Goal: Communication & Community: Answer question/provide support

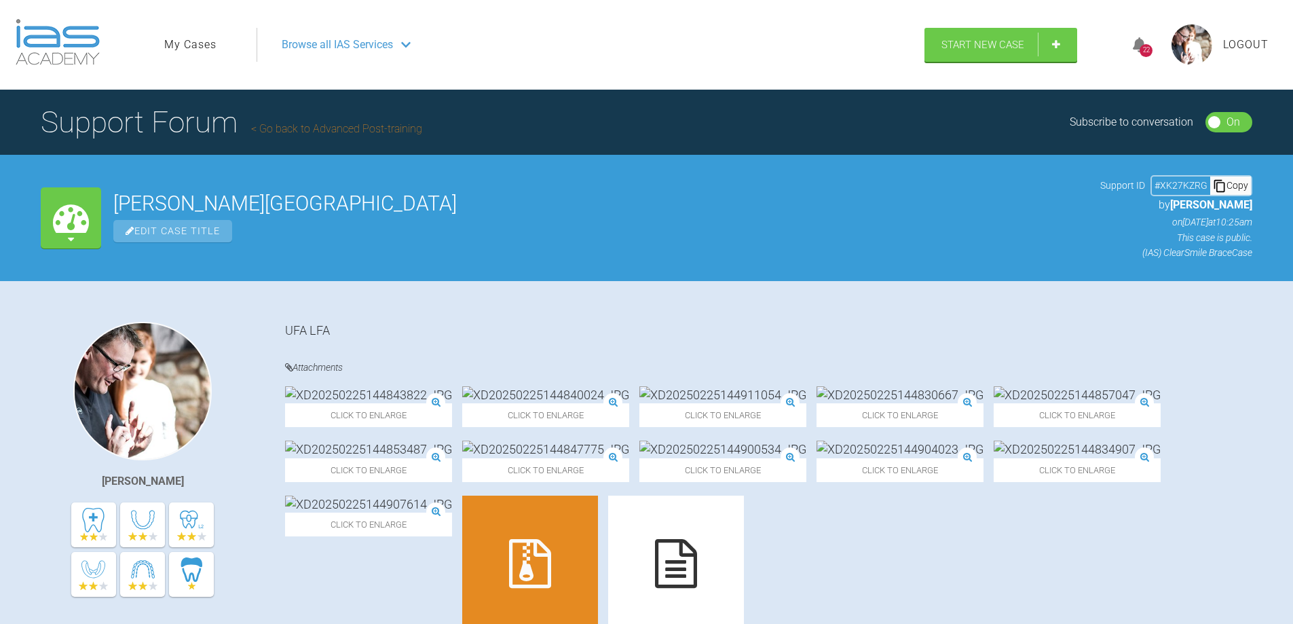
click at [195, 42] on link "My Cases" at bounding box center [190, 45] width 52 height 18
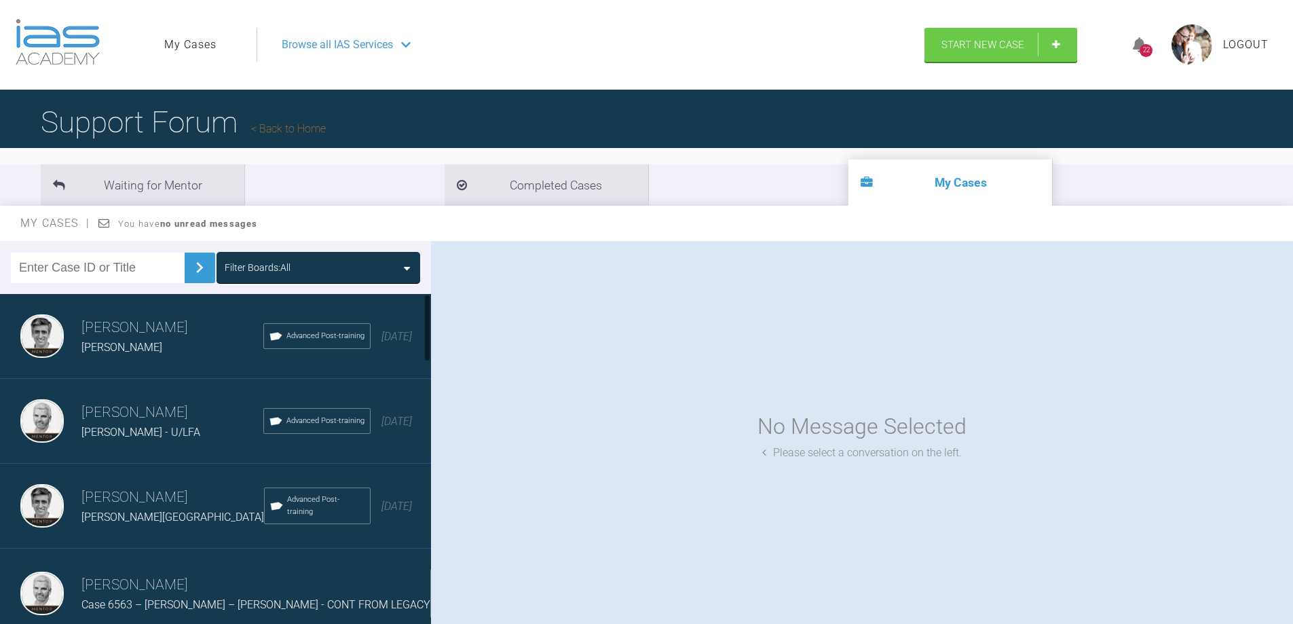
click at [164, 431] on div "[PERSON_NAME] - U/LFA" at bounding box center [172, 432] width 182 height 18
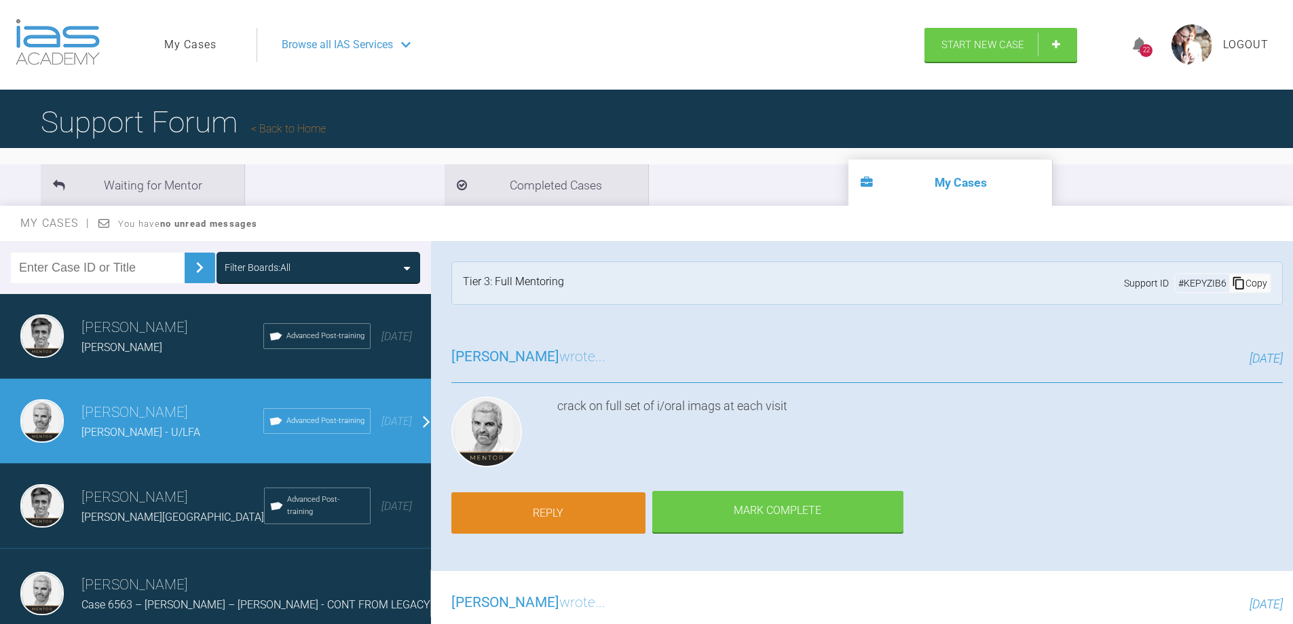
click at [552, 518] on link "Reply" at bounding box center [548, 513] width 194 height 42
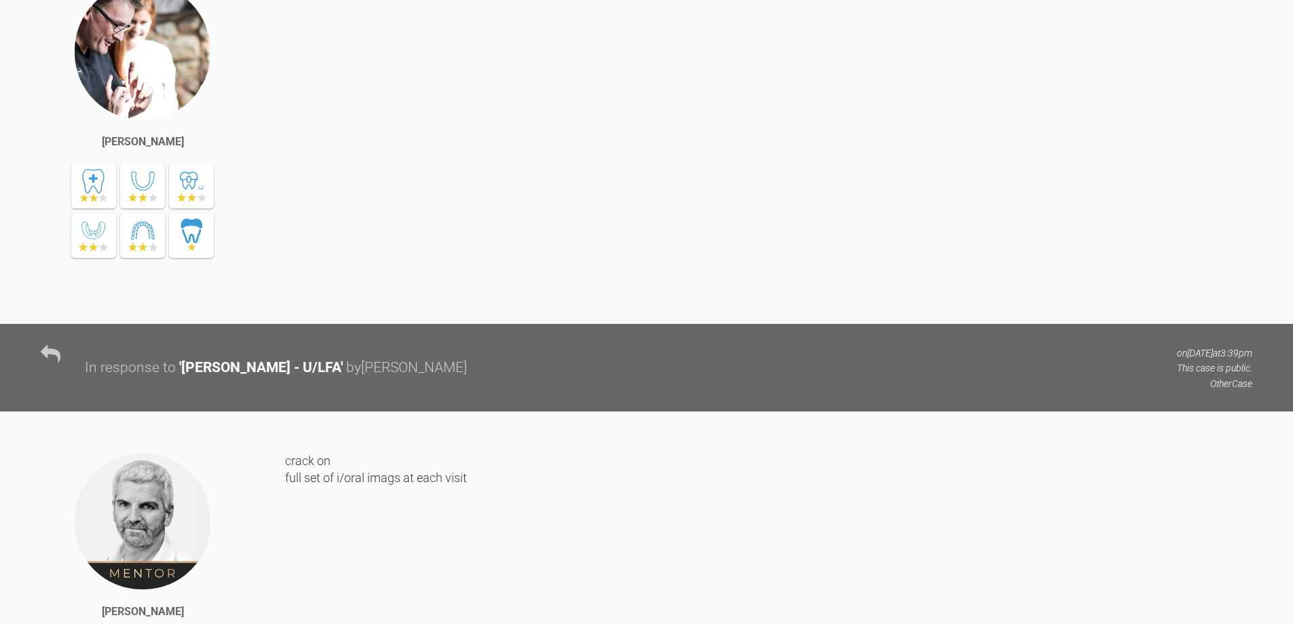
scroll to position [7684, 0]
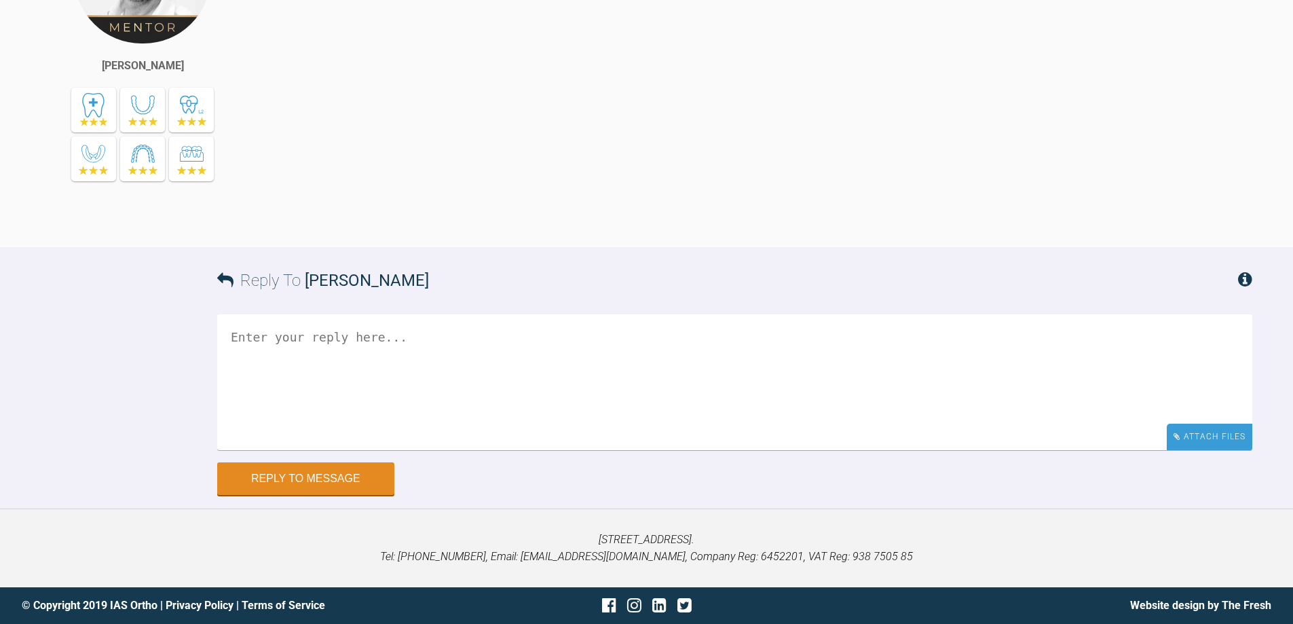
click at [1196, 441] on div "Attach Files" at bounding box center [1210, 436] width 86 height 26
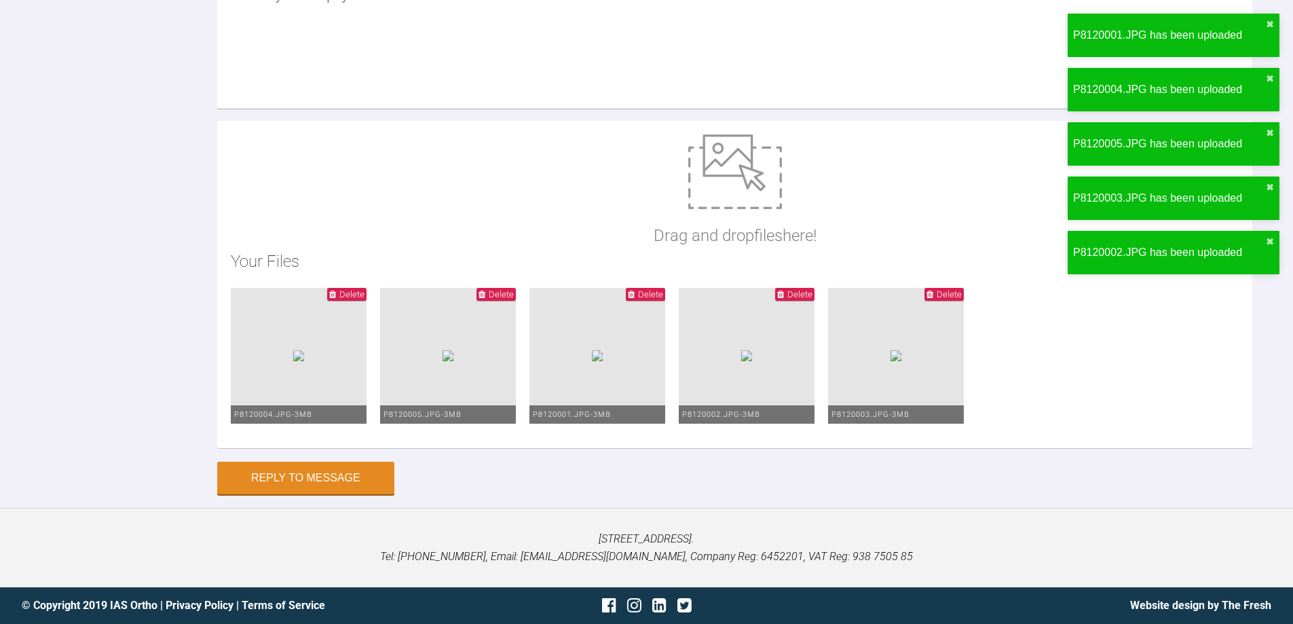
scroll to position [7889, 0]
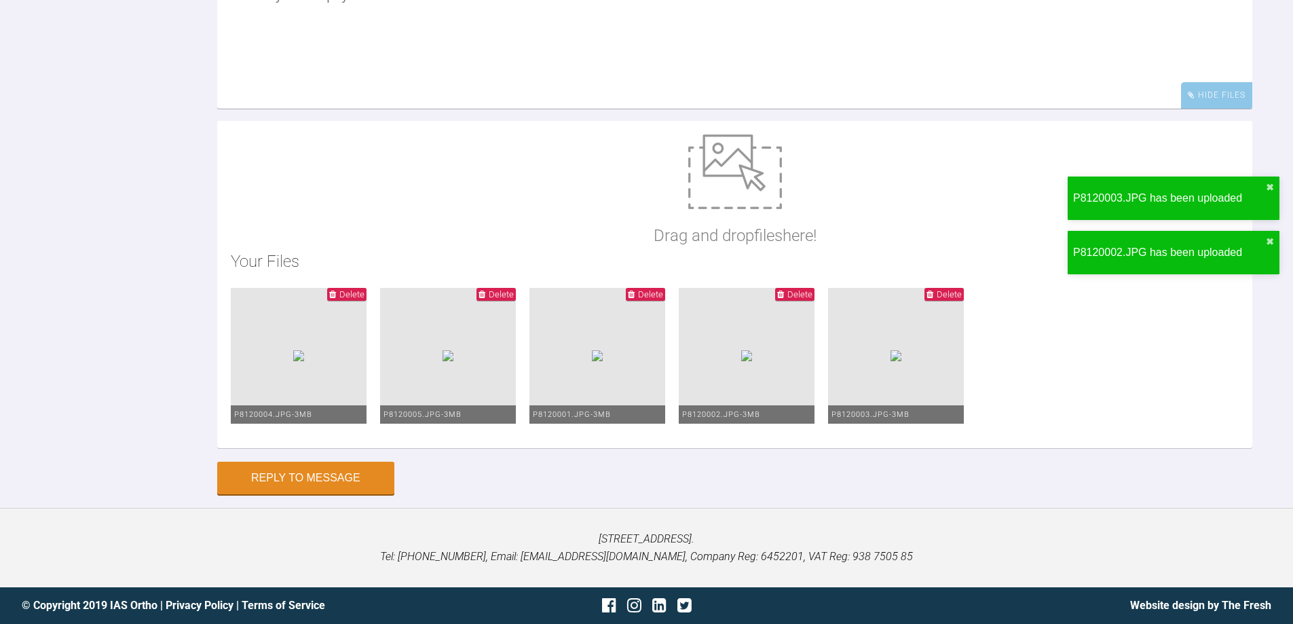
click at [277, 109] on textarea at bounding box center [734, 41] width 1035 height 136
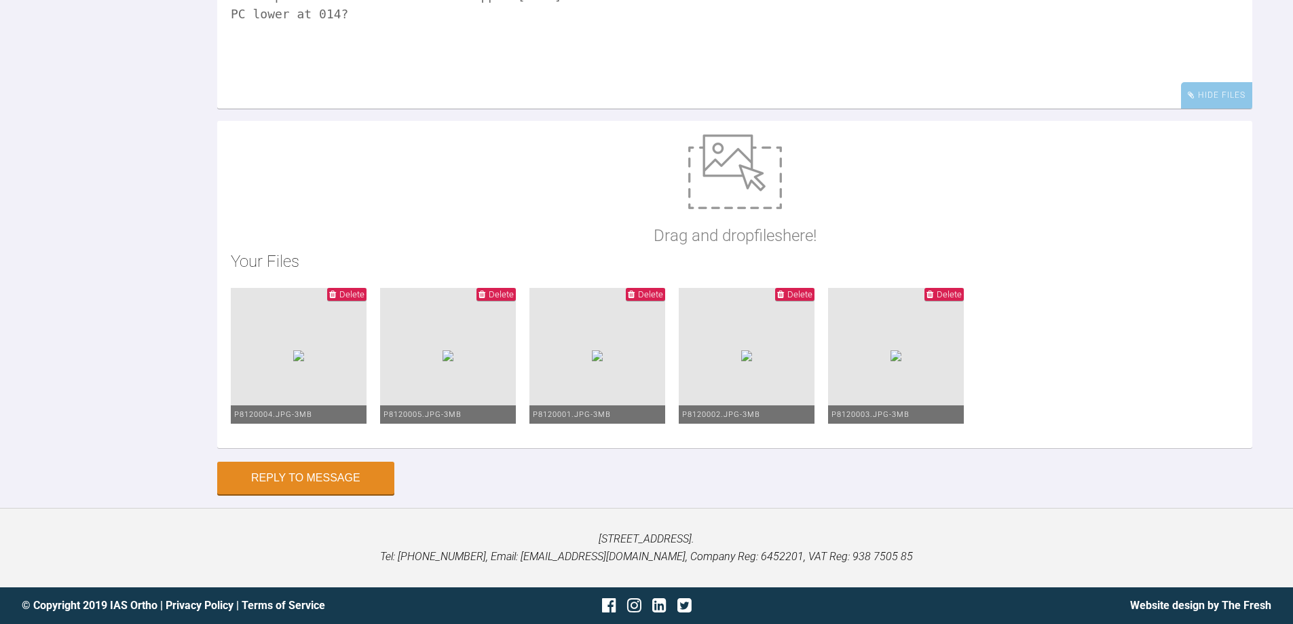
scroll to position [8025, 0]
type textarea "work up the wires. 012 lower 014 upper [DATE] PC lower at 014?"
click at [309, 482] on button "Reply to Message" at bounding box center [305, 479] width 177 height 33
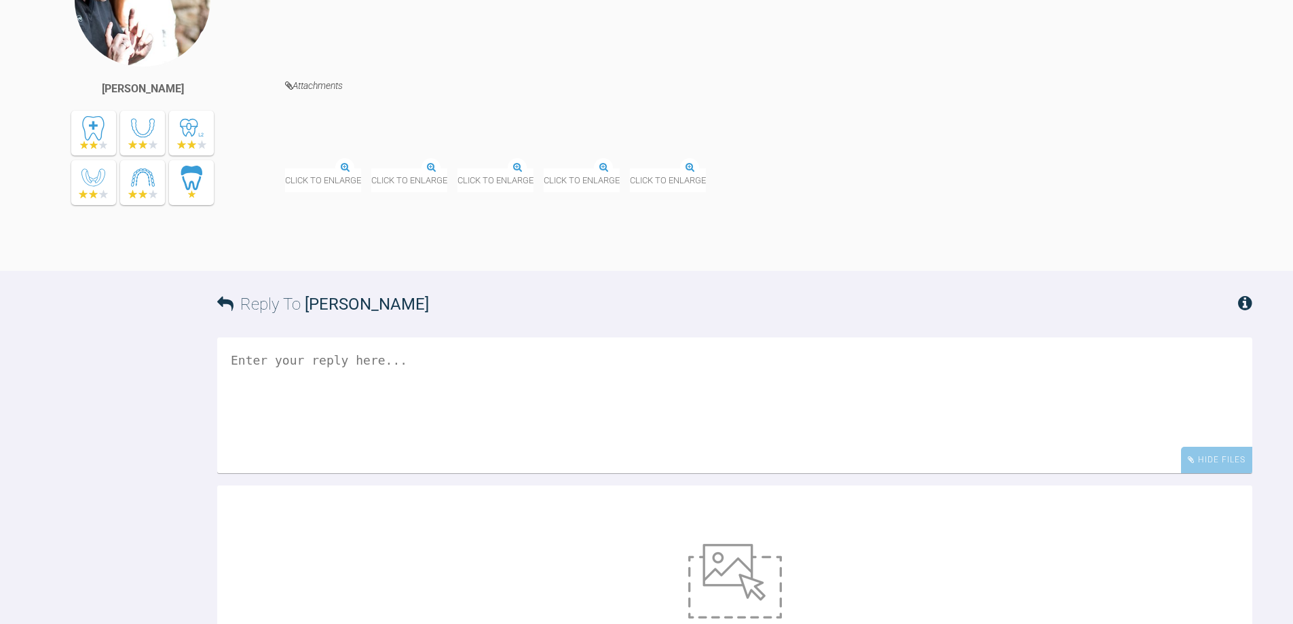
scroll to position [7940, 0]
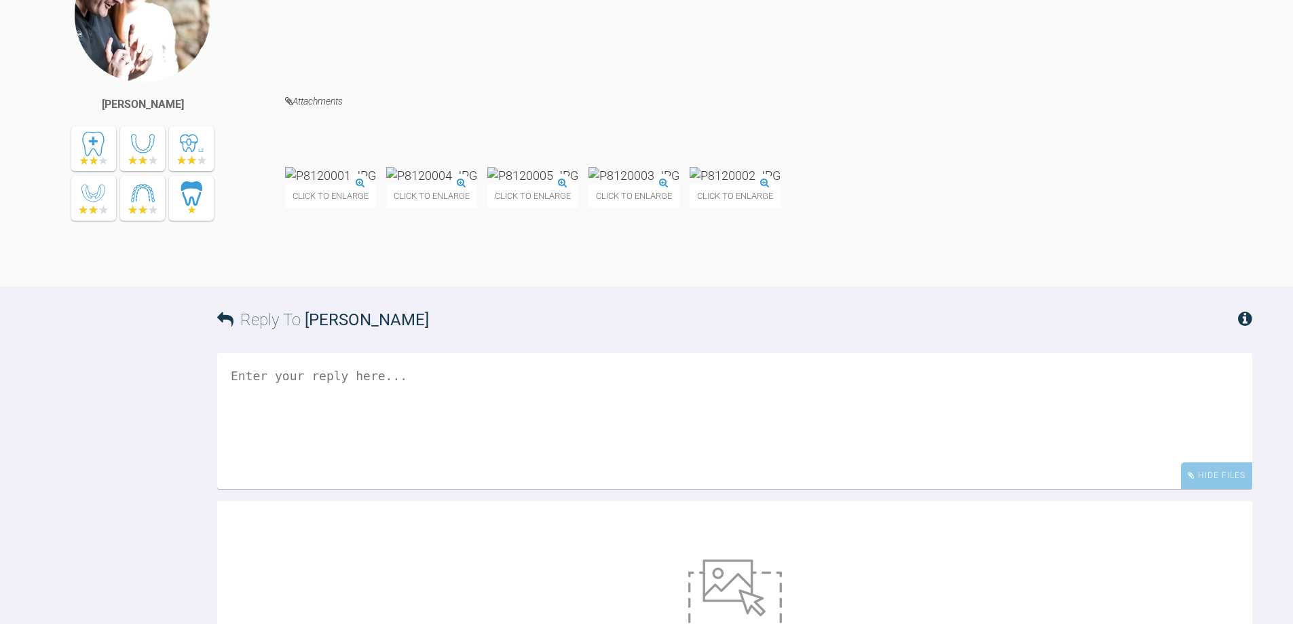
click at [431, 73] on div "work up the wires. 012 lower 014 upper [DATE] PC lower at 014?" at bounding box center [768, 9] width 967 height 128
click at [380, 73] on div "work up the wires. 012 lower 014 upper [DATE] PC lower at 014?" at bounding box center [768, 9] width 967 height 128
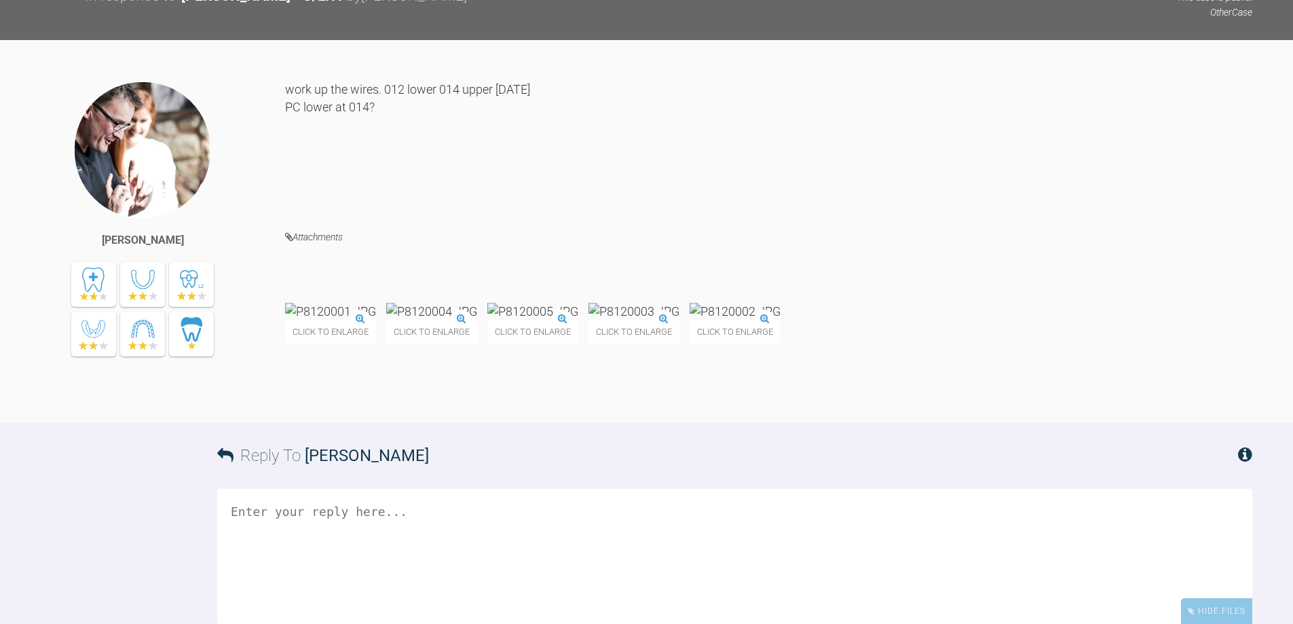
click at [770, 208] on div "work up the wires. 012 lower 014 upper [DATE] PC lower at 014?" at bounding box center [768, 145] width 967 height 128
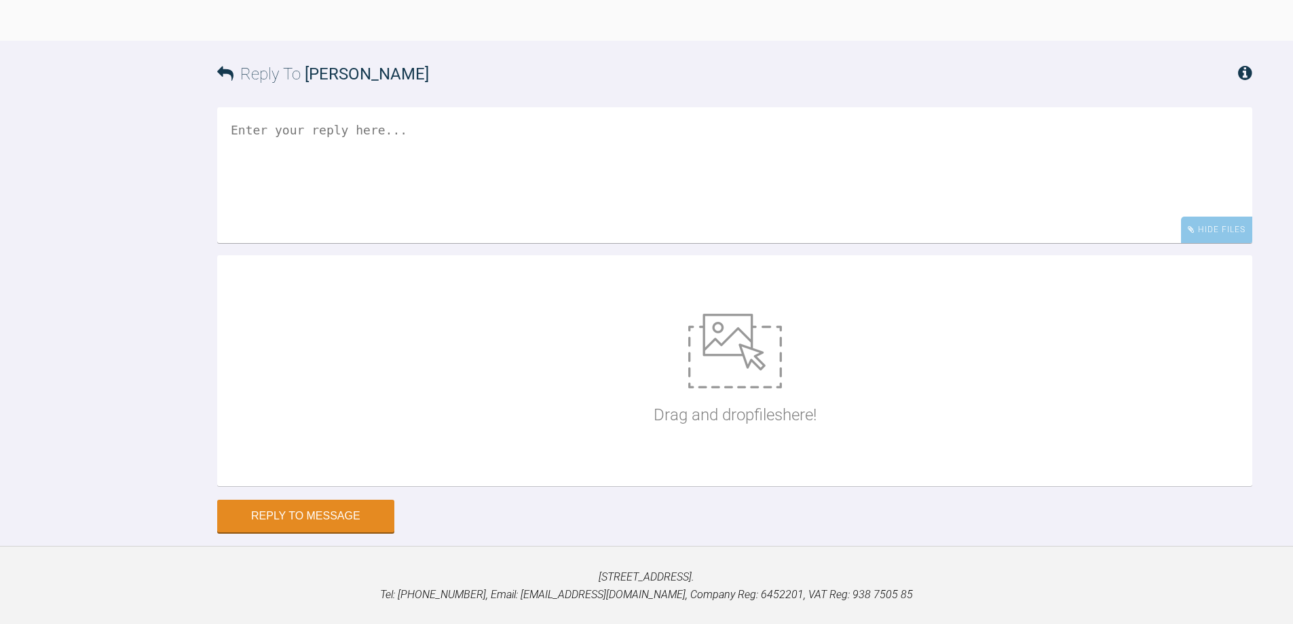
scroll to position [8211, 0]
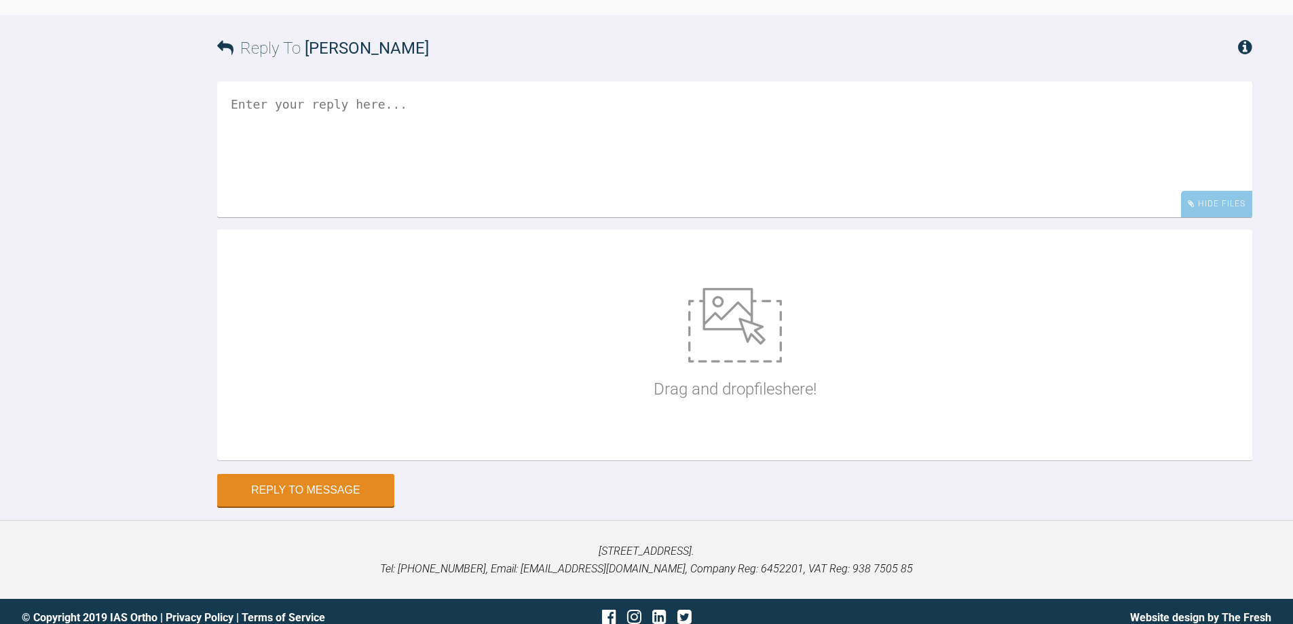
click at [288, 217] on textarea at bounding box center [734, 149] width 1035 height 136
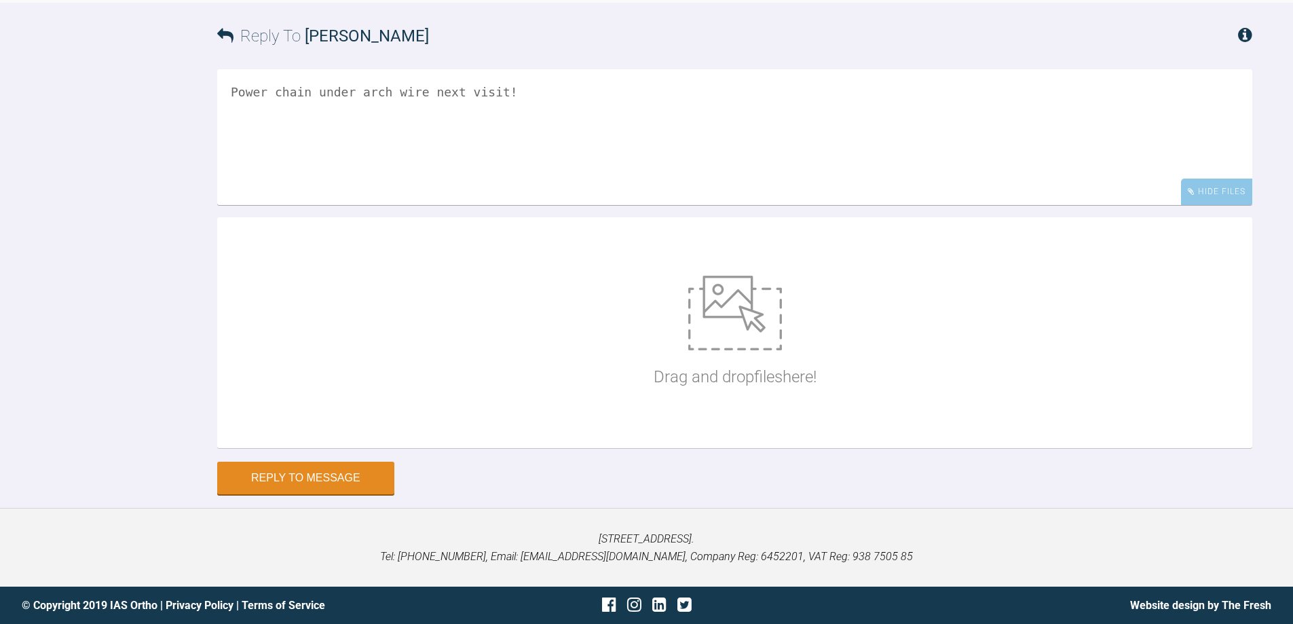
scroll to position [8347, 0]
type textarea "Power chain under arch wire next visit!"
click at [292, 495] on button "Reply to Message" at bounding box center [305, 479] width 177 height 33
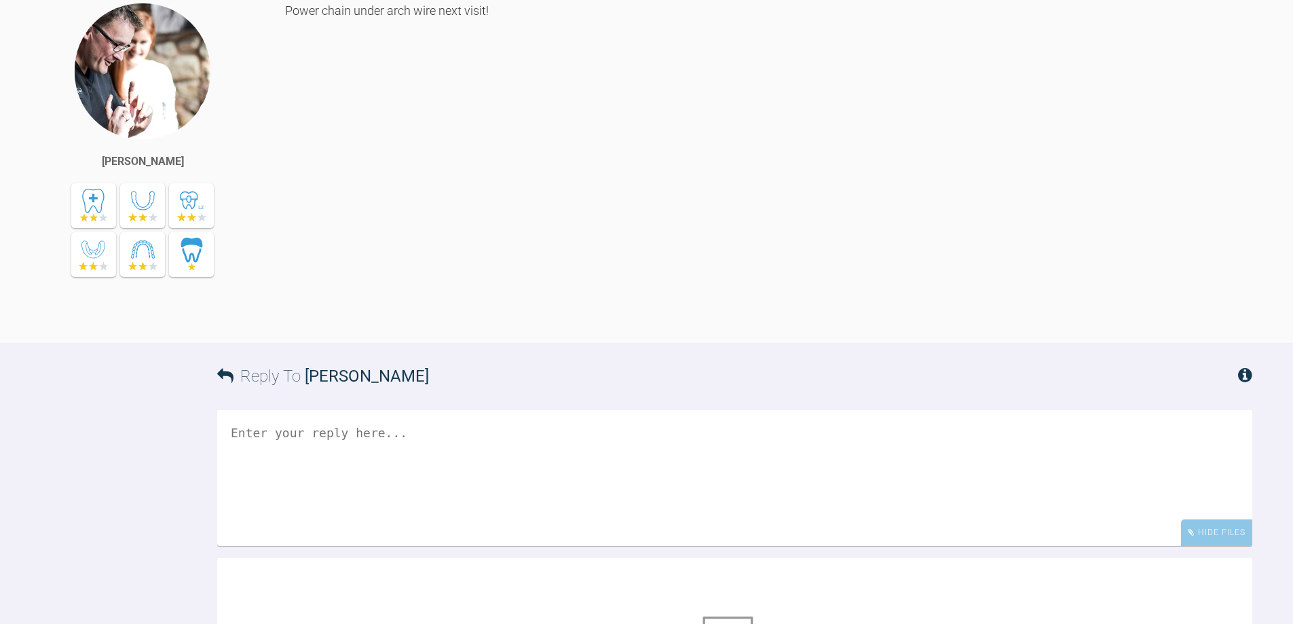
scroll to position [8000, 0]
